Goal: Information Seeking & Learning: Learn about a topic

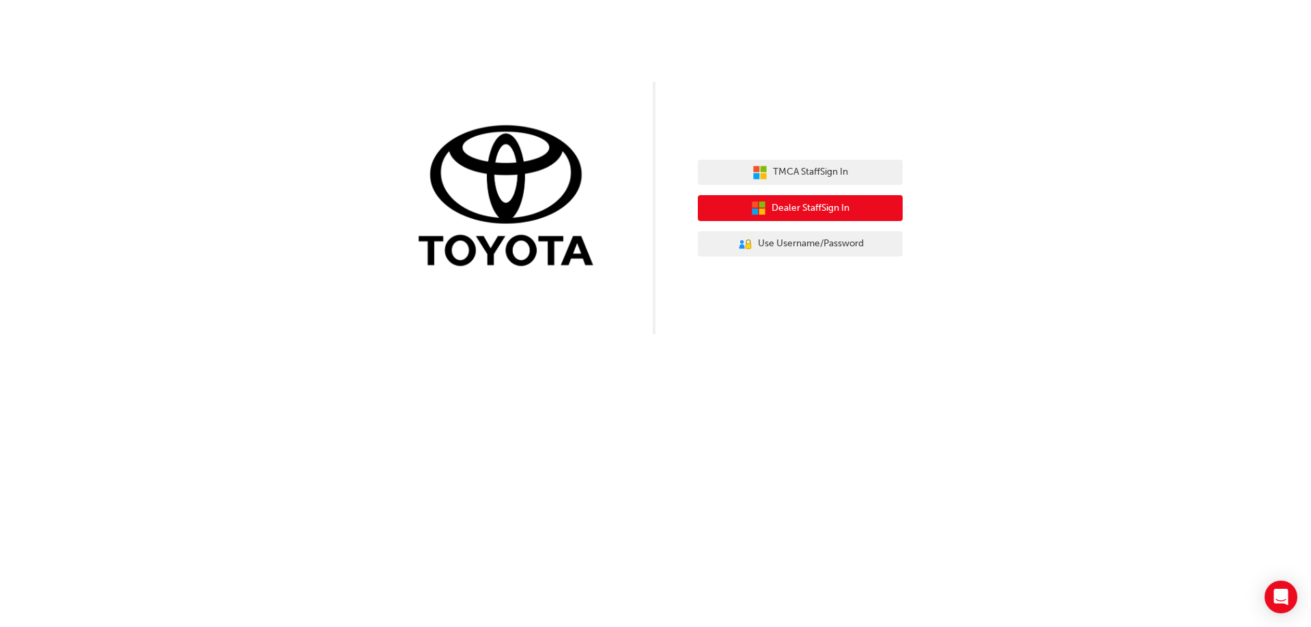
click at [812, 204] on span "Dealer Staff Sign In" at bounding box center [810, 209] width 78 height 16
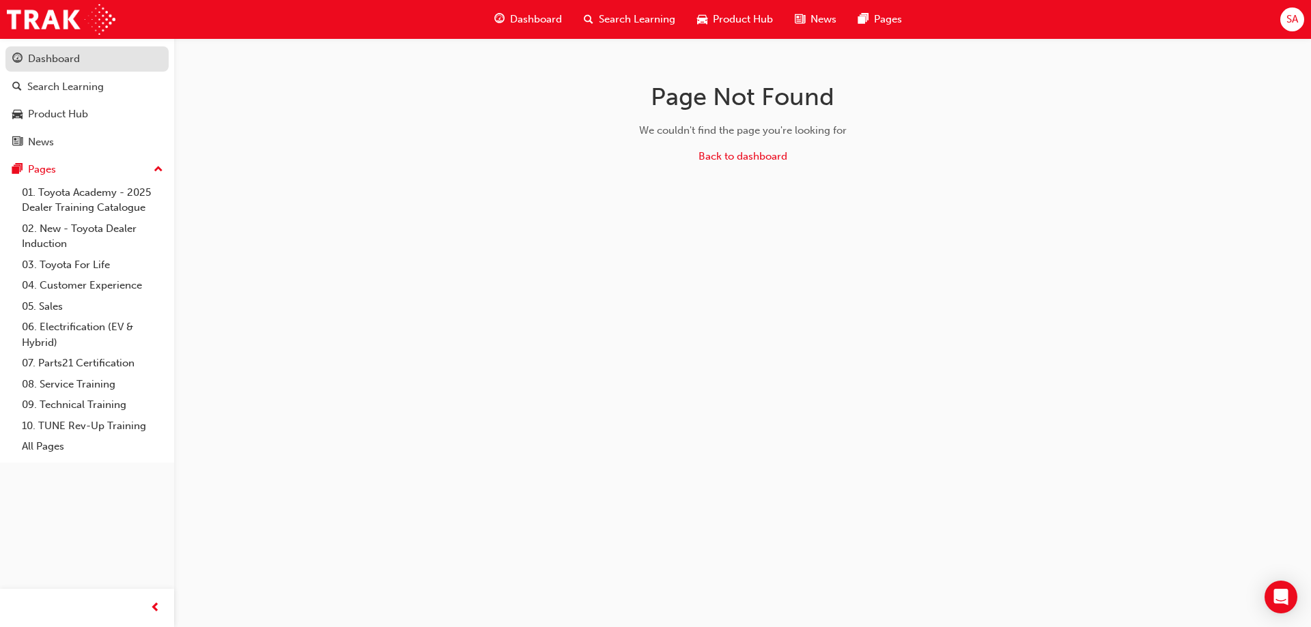
click at [58, 56] on div "Dashboard" at bounding box center [54, 59] width 52 height 16
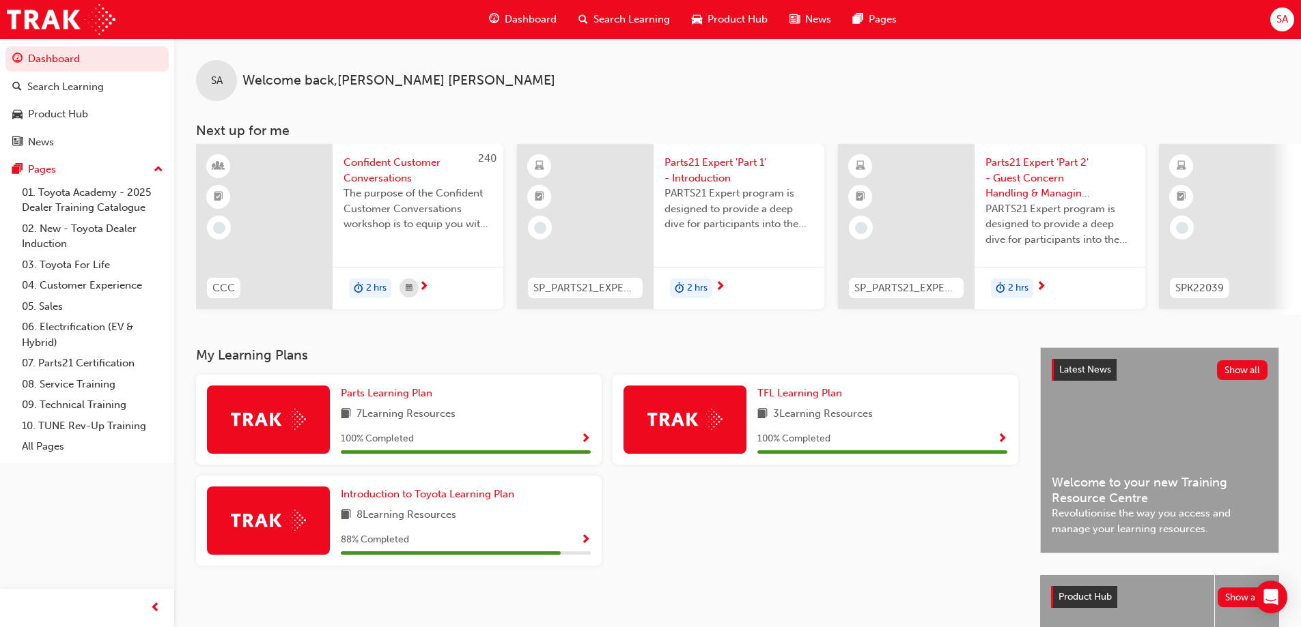
click at [724, 13] on span "Product Hub" at bounding box center [737, 20] width 60 height 16
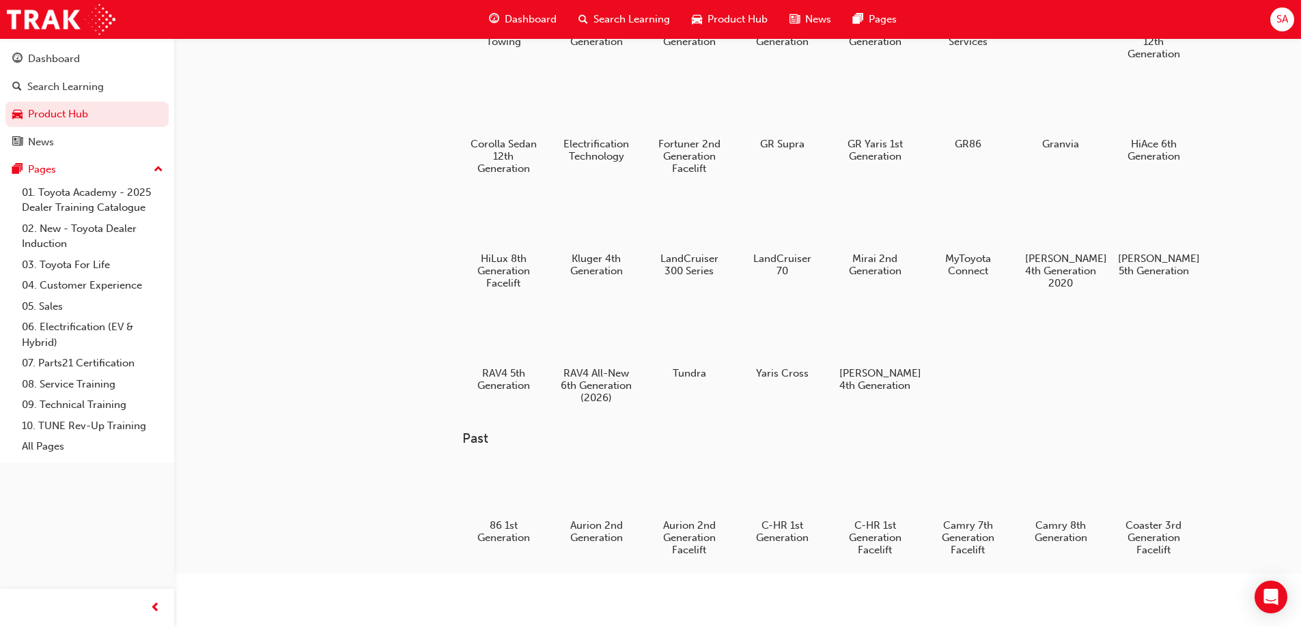
scroll to position [137, 0]
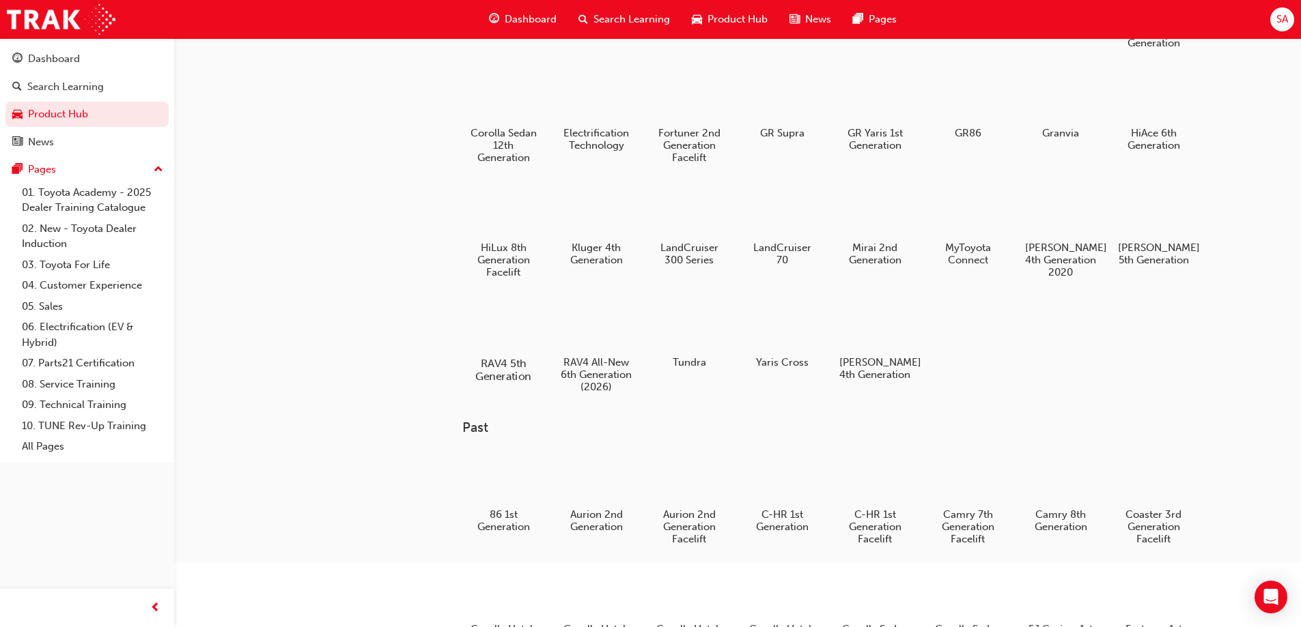
click at [517, 328] on div at bounding box center [503, 324] width 76 height 55
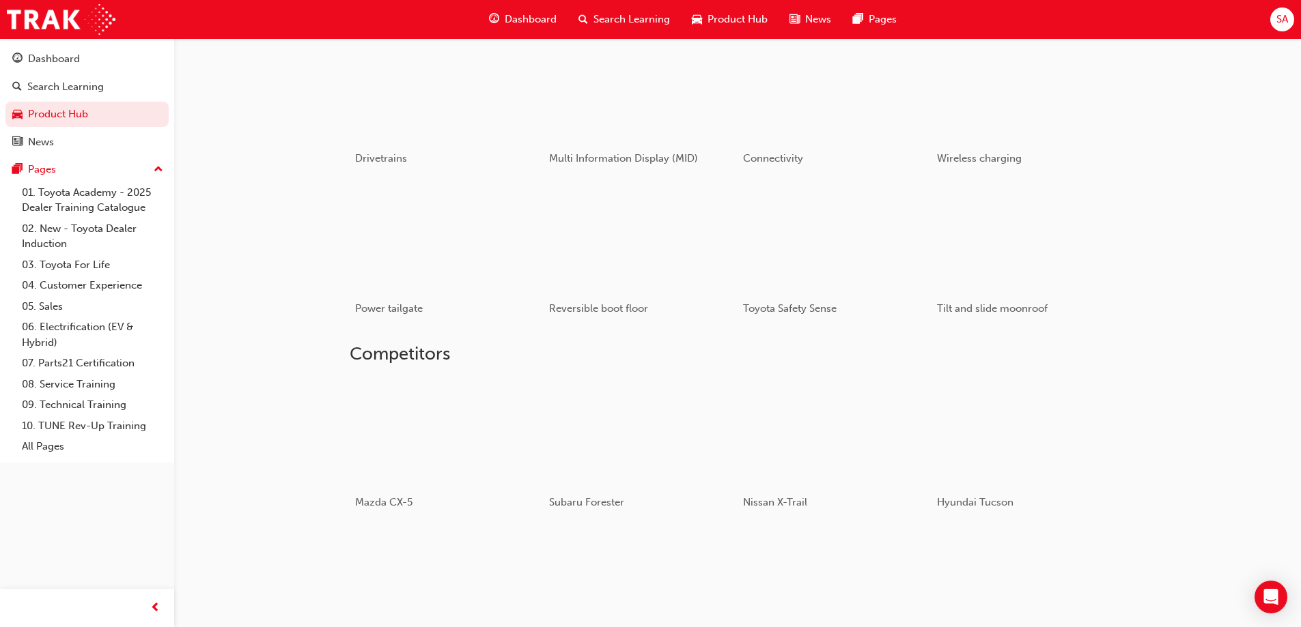
scroll to position [819, 0]
click at [657, 258] on div "button" at bounding box center [640, 236] width 195 height 109
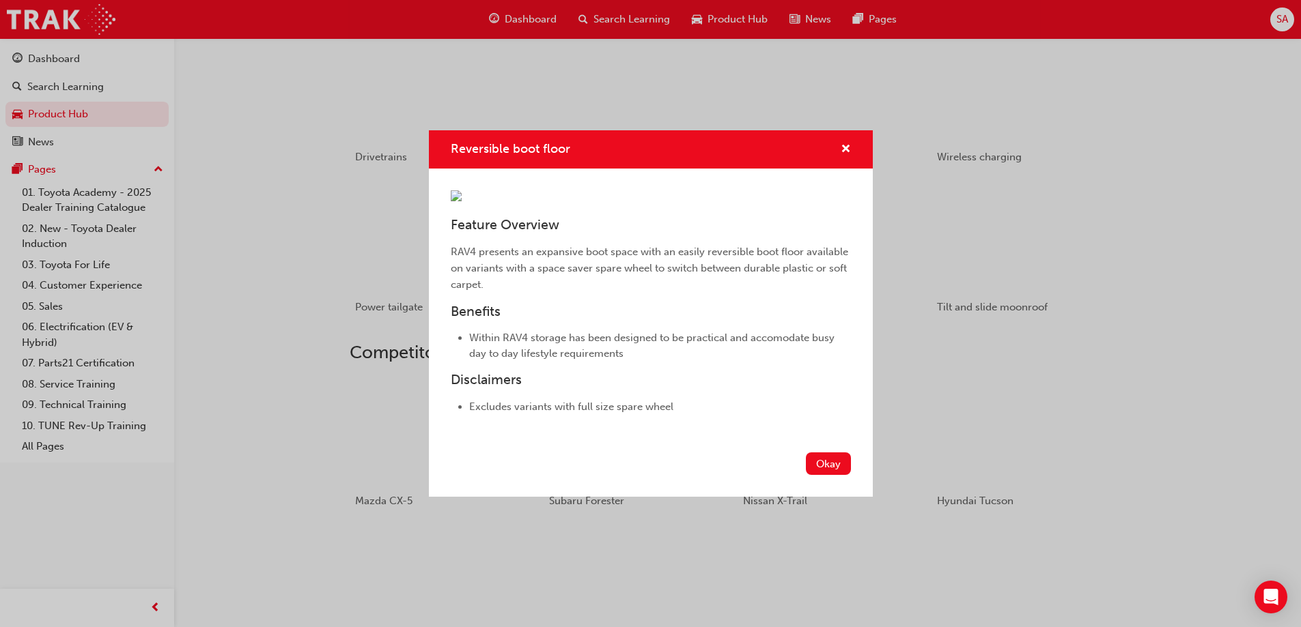
click at [462, 201] on img "Reversible boot floor" at bounding box center [456, 195] width 11 height 11
click at [828, 475] on button "Okay" at bounding box center [828, 464] width 45 height 23
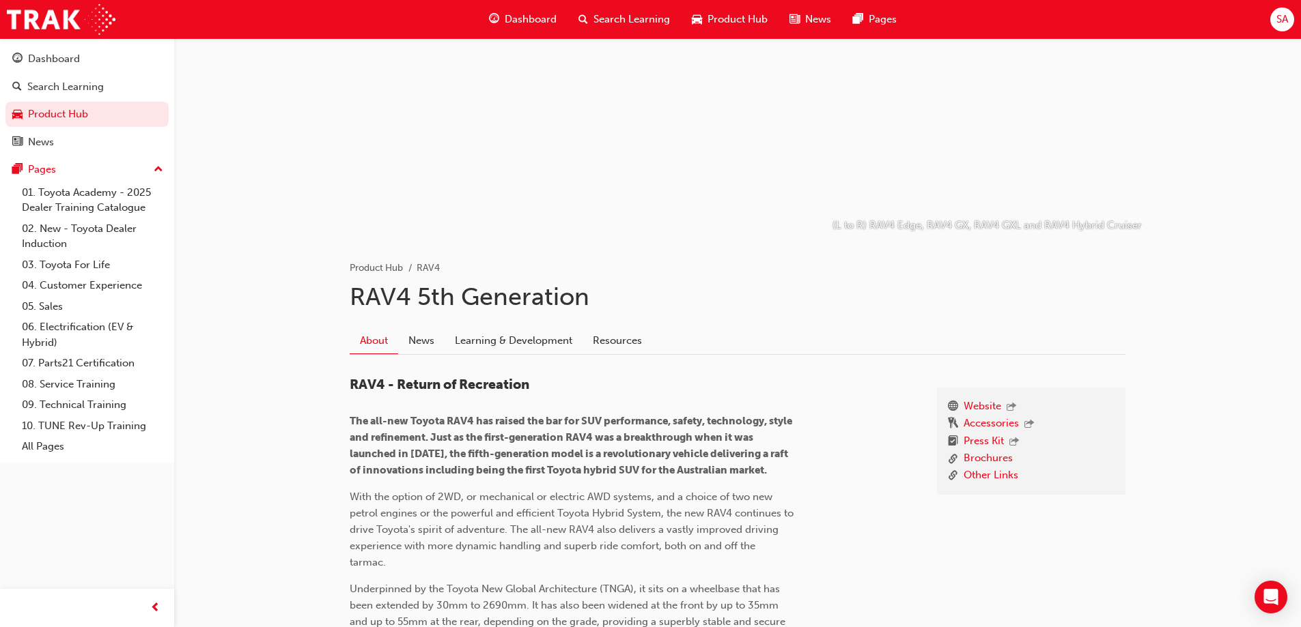
scroll to position [0, 0]
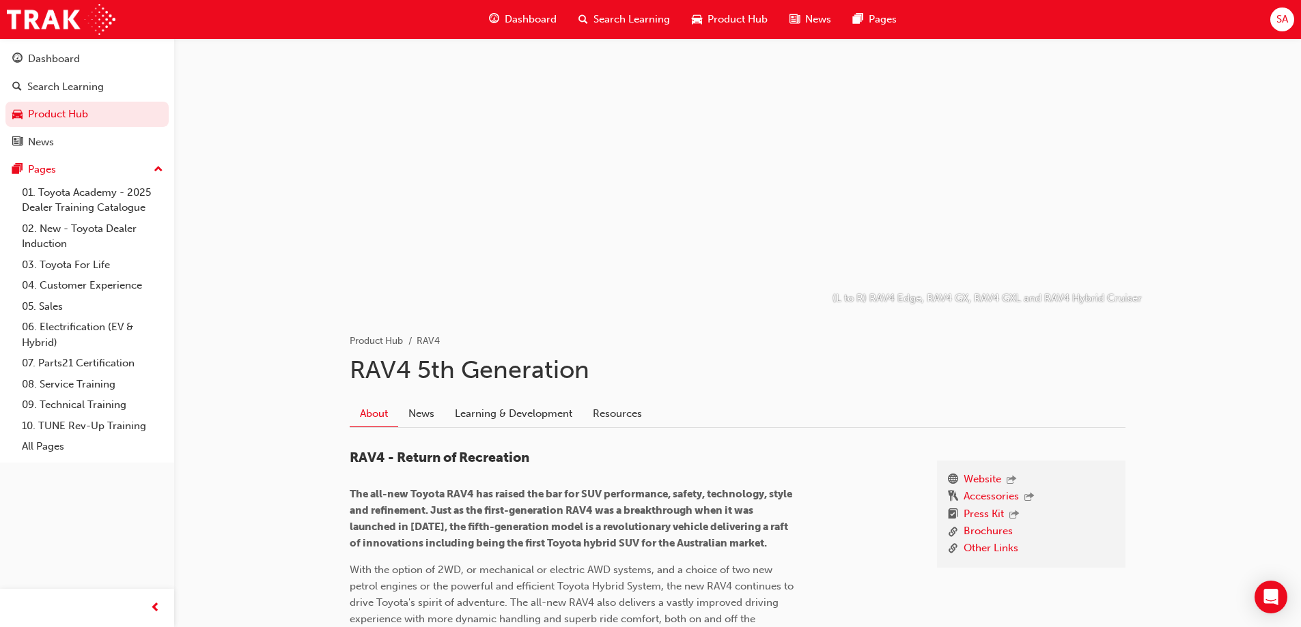
click at [503, 16] on div "Dashboard" at bounding box center [522, 19] width 89 height 28
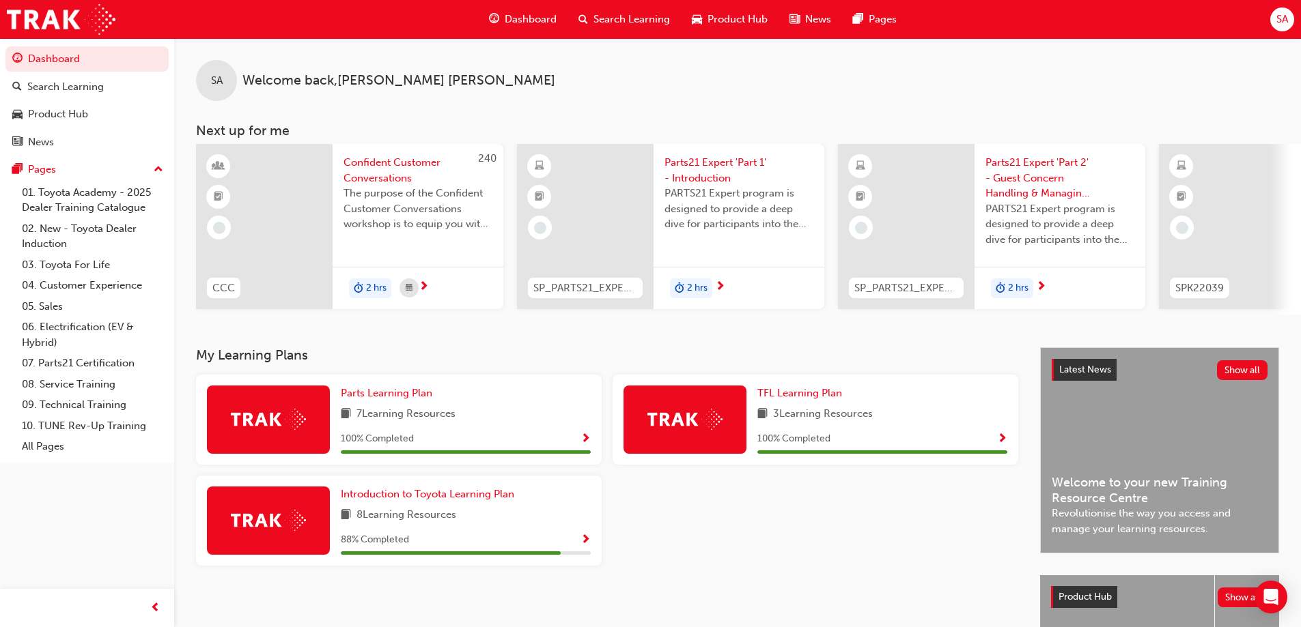
click at [742, 15] on span "Product Hub" at bounding box center [737, 20] width 60 height 16
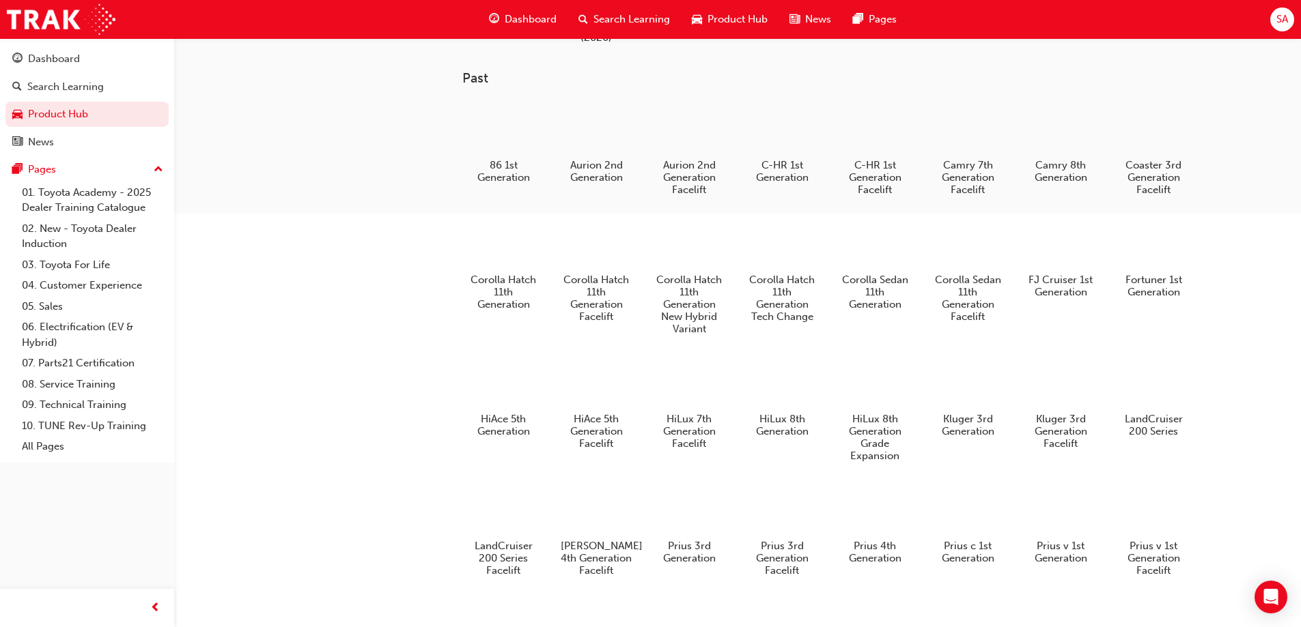
scroll to position [475, 0]
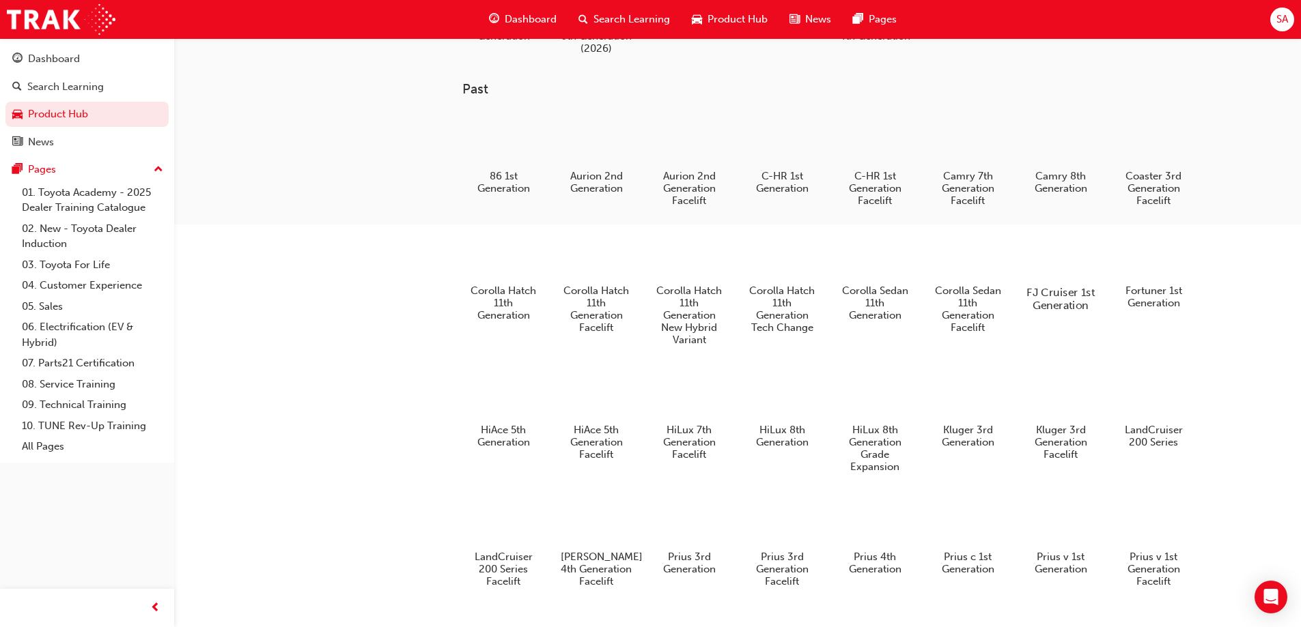
click at [1056, 266] on div at bounding box center [1060, 253] width 76 height 55
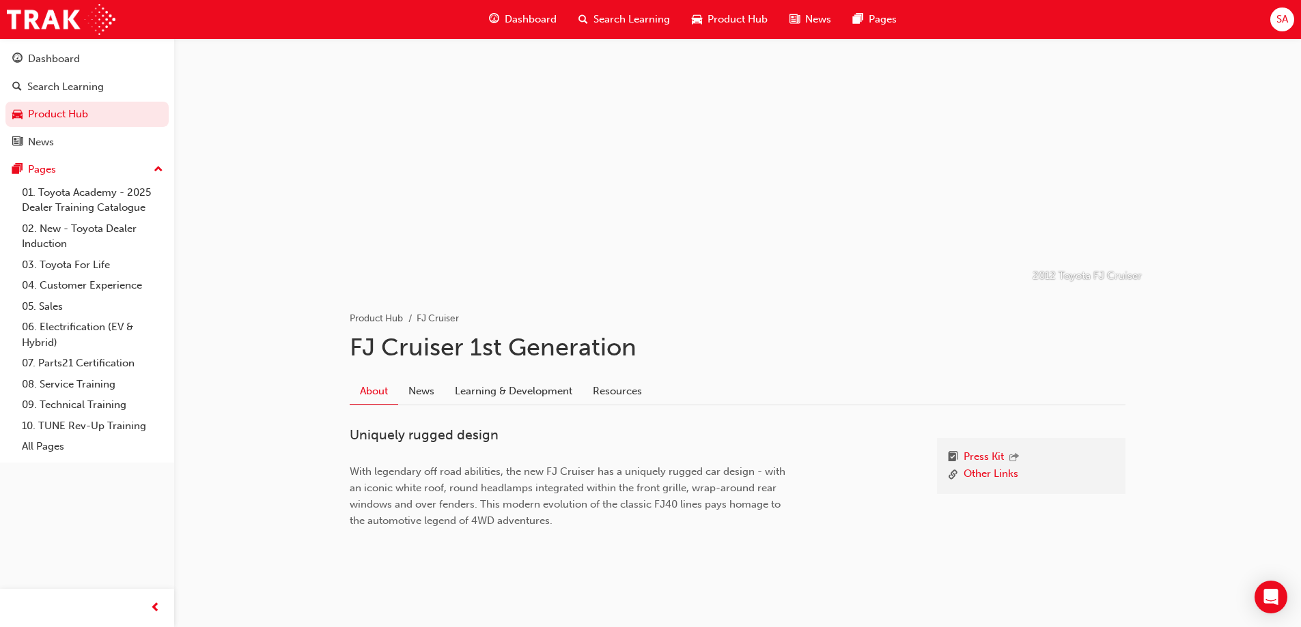
scroll to position [34, 0]
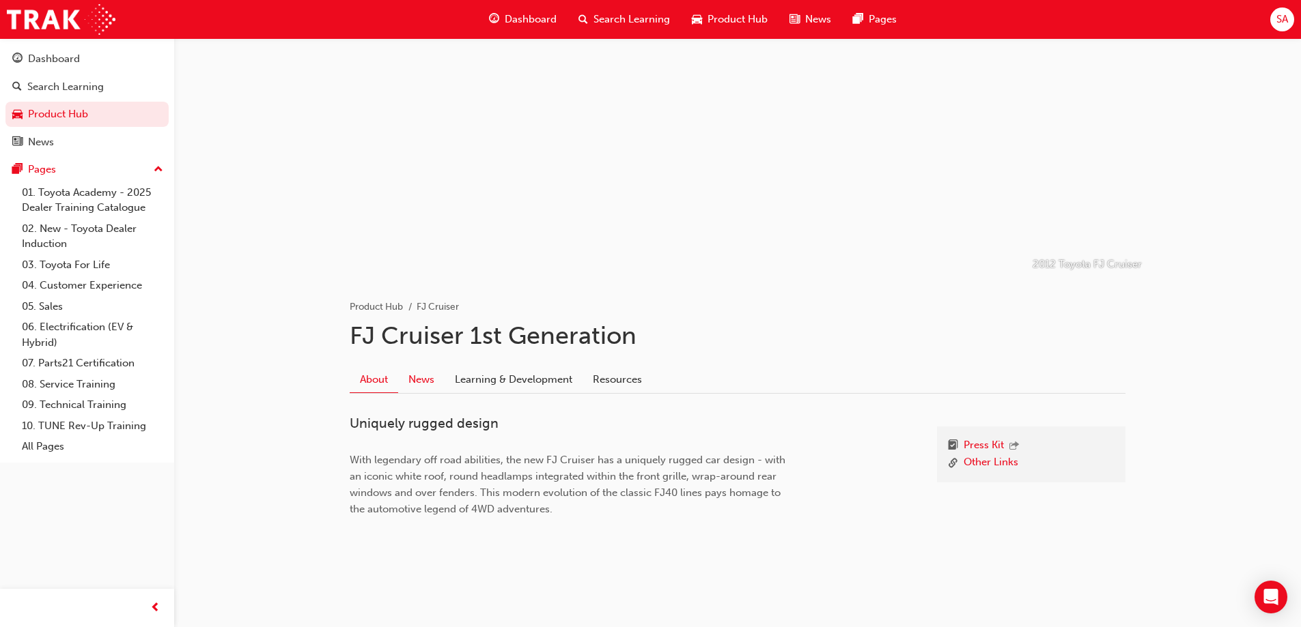
click at [421, 382] on link "News" at bounding box center [421, 380] width 46 height 26
